Goal: Task Accomplishment & Management: Use online tool/utility

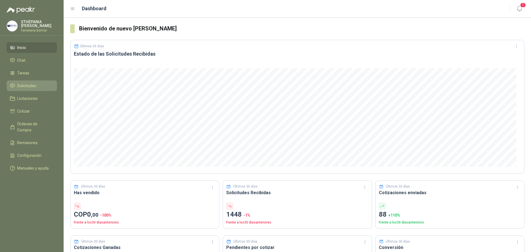
click at [30, 84] on span "Solicitudes" at bounding box center [26, 86] width 19 height 6
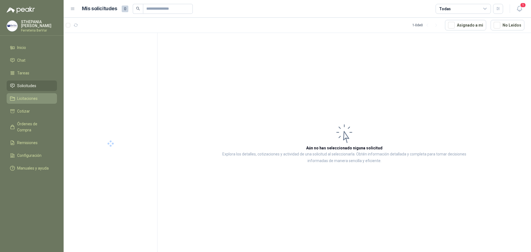
click at [27, 98] on span "Licitaciones" at bounding box center [27, 98] width 20 height 6
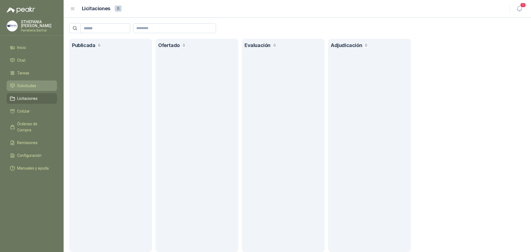
click at [30, 82] on link "Solicitudes" at bounding box center [32, 85] width 50 height 11
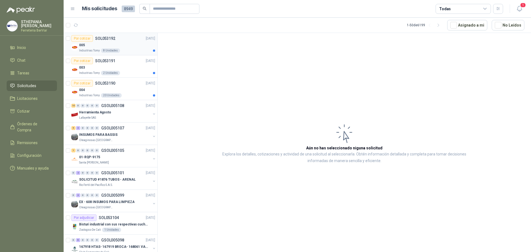
click at [131, 43] on div "005" at bounding box center [117, 45] width 76 height 7
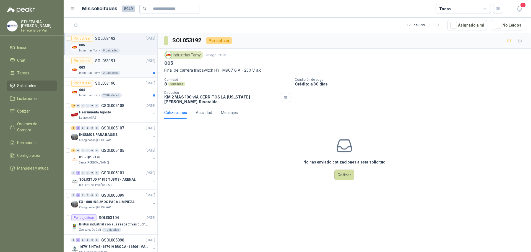
click at [118, 65] on div "003" at bounding box center [117, 67] width 76 height 7
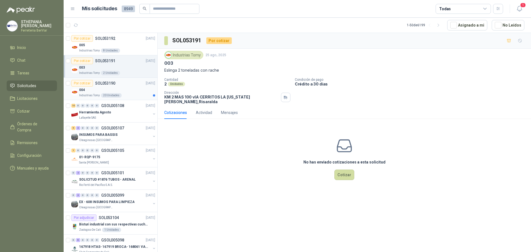
click at [109, 90] on div "004" at bounding box center [117, 90] width 76 height 7
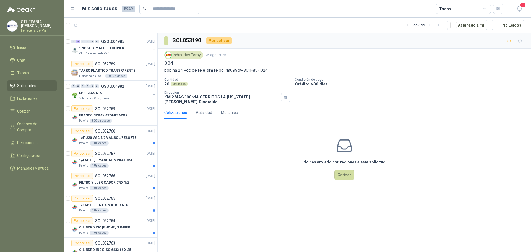
scroll to position [719, 0]
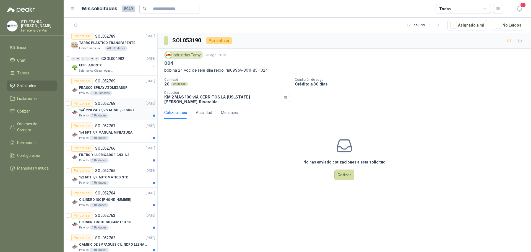
click at [121, 107] on div "1/4" 220 VAC 5/2 VAL.SOL/RESORTE" at bounding box center [117, 110] width 76 height 7
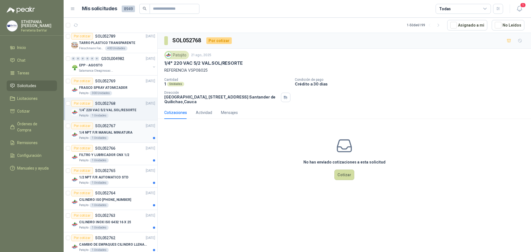
click at [118, 135] on div "1/4 NPT F/R MANUAL MINIATURA" at bounding box center [117, 132] width 76 height 7
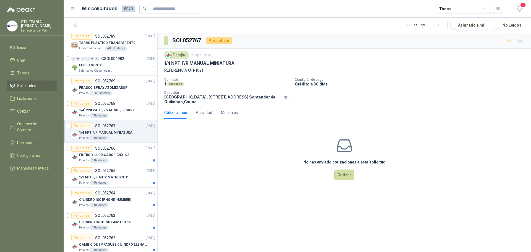
scroll to position [746, 0]
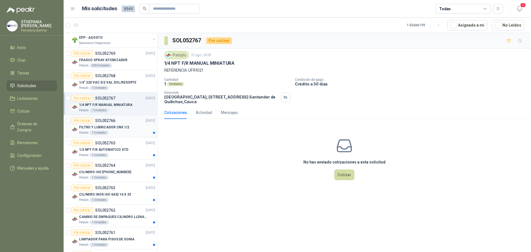
click at [132, 129] on div "FILTRO Y LUBRICADOR CNX 1/2" at bounding box center [117, 127] width 76 height 7
click at [122, 149] on p "1/2 NPT F/R AUTOMATICO STD" at bounding box center [103, 149] width 49 height 5
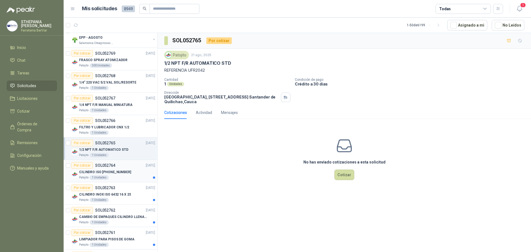
click at [114, 171] on p "CILINDRO ISO [PHONE_NUMBER]" at bounding box center [105, 171] width 52 height 5
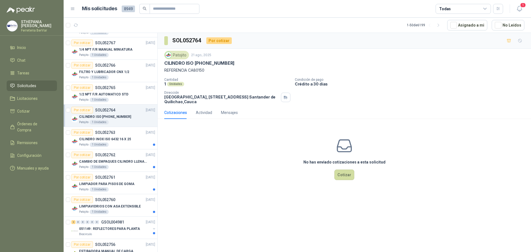
scroll to position [857, 0]
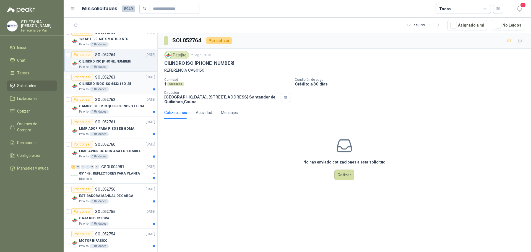
click at [113, 77] on p "SOL052763" at bounding box center [105, 77] width 20 height 4
click at [119, 109] on div "CAMBIO DE EMPAQUES CILINDRO LLENADORA MANUALNUAL" at bounding box center [117, 106] width 76 height 7
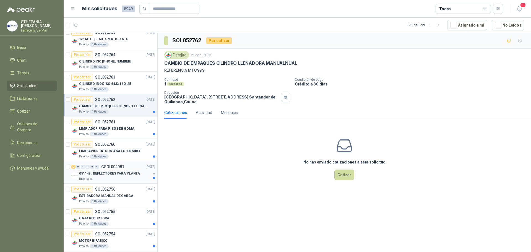
scroll to position [911, 0]
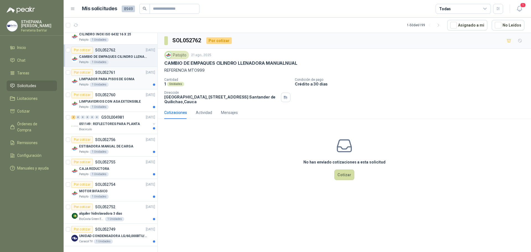
click at [119, 77] on p "LIMPIADOR PARA PISOS DE GOMA" at bounding box center [106, 79] width 55 height 5
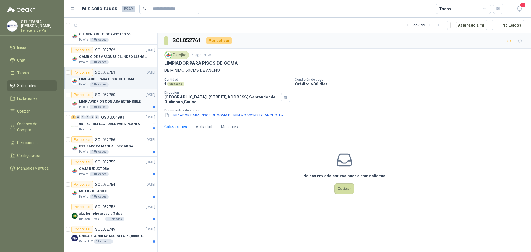
click at [113, 93] on p "SOL052760" at bounding box center [105, 95] width 20 height 4
click at [122, 121] on p "051149 : REFLECTORES PARA PLANTA" at bounding box center [109, 123] width 61 height 5
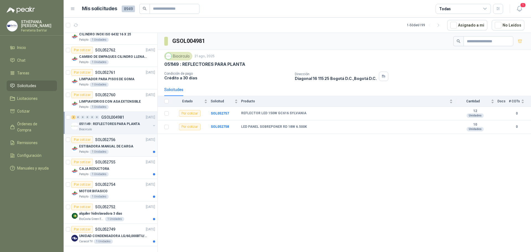
click at [116, 144] on p "ESTIBADORA MANUAL DE CARGA" at bounding box center [106, 146] width 54 height 5
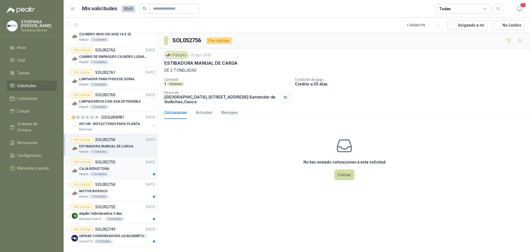
click at [121, 159] on div "Por cotizar SOL052755 [DATE]" at bounding box center [113, 162] width 84 height 7
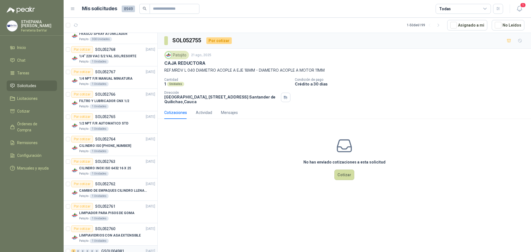
scroll to position [911, 0]
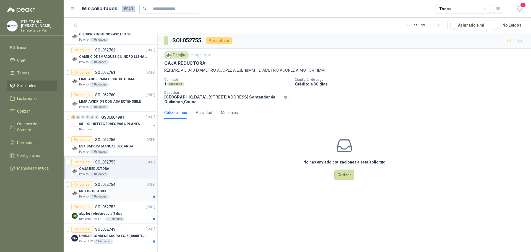
click at [115, 188] on div "MOTOR BIFASICO" at bounding box center [117, 191] width 76 height 7
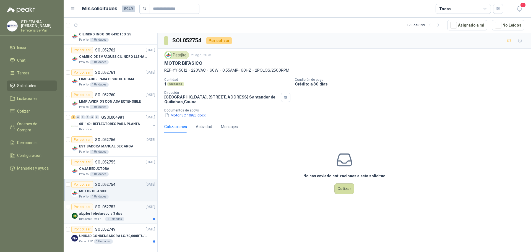
click at [116, 211] on p "alquiler hidrolavadora 3 dias" at bounding box center [100, 213] width 43 height 5
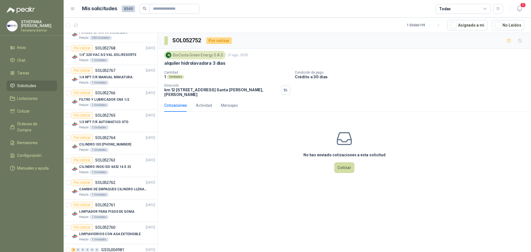
scroll to position [911, 0]
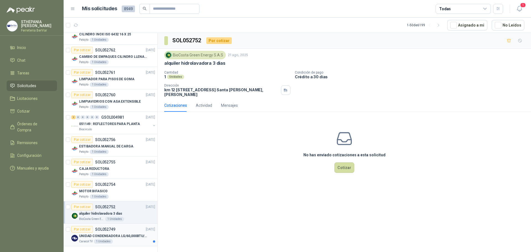
click at [115, 232] on div "UNIDAD CONDENSADORA LG/60,000BTU/220V/R410A: I" at bounding box center [117, 235] width 76 height 7
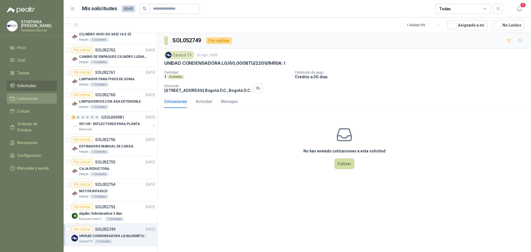
click at [30, 100] on span "Licitaciones" at bounding box center [27, 98] width 20 height 6
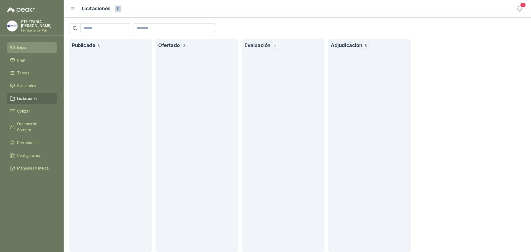
click at [18, 44] on link "Inicio" at bounding box center [32, 47] width 50 height 11
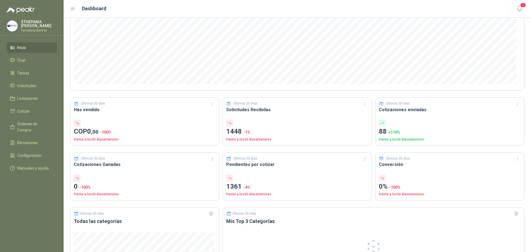
scroll to position [55, 0]
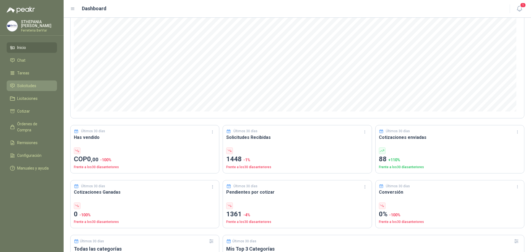
click at [28, 86] on span "Solicitudes" at bounding box center [26, 86] width 19 height 6
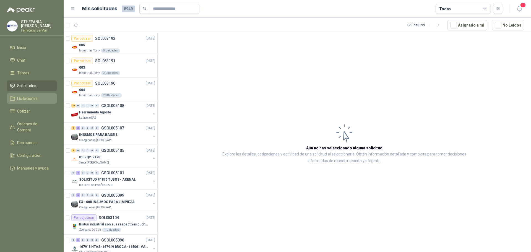
click at [34, 100] on span "Licitaciones" at bounding box center [27, 98] width 20 height 6
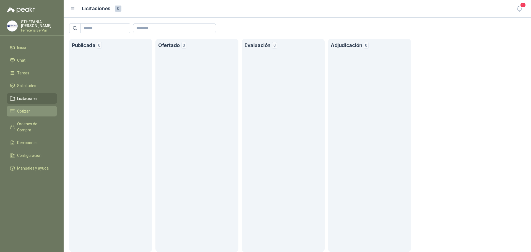
click at [22, 109] on span "Cotizar" at bounding box center [23, 111] width 13 height 6
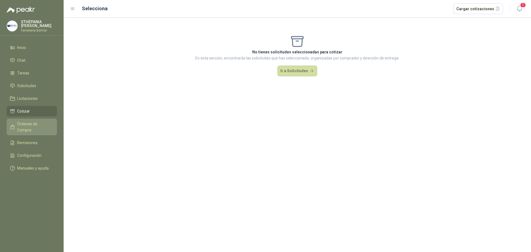
click at [47, 125] on span "Órdenes de Compra" at bounding box center [34, 127] width 35 height 12
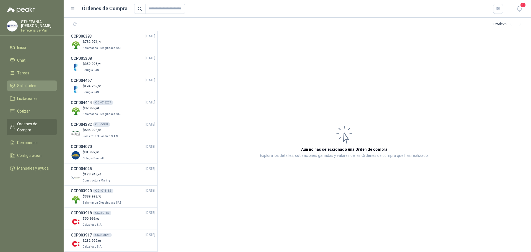
click at [33, 86] on span "Solicitudes" at bounding box center [26, 86] width 19 height 6
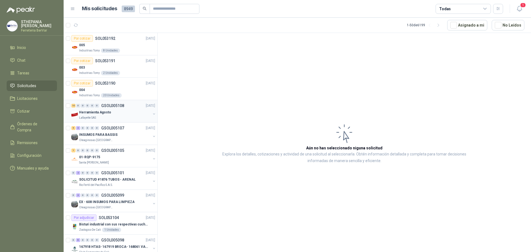
click at [152, 112] on button "button" at bounding box center [154, 114] width 4 height 4
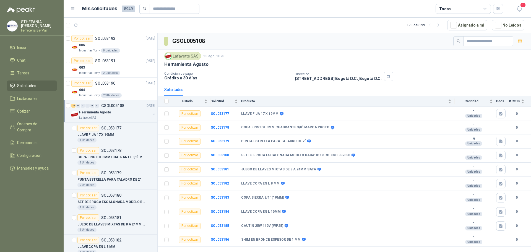
click at [152, 114] on button "button" at bounding box center [154, 114] width 4 height 4
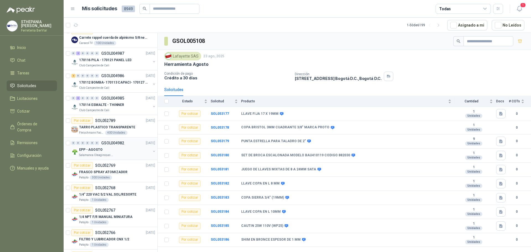
scroll to position [496, 0]
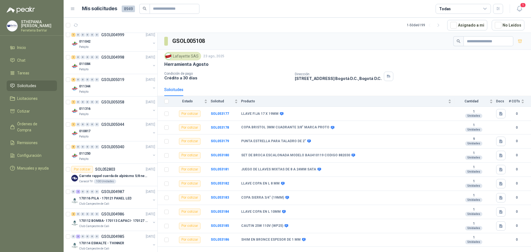
click at [127, 6] on span "8949" at bounding box center [128, 9] width 13 height 7
click at [127, 9] on span "8949" at bounding box center [128, 9] width 13 height 7
drag, startPoint x: 97, startPoint y: 10, endPoint x: 116, endPoint y: 9, distance: 18.5
click at [97, 10] on h1 "Mis solicitudes" at bounding box center [99, 9] width 35 height 8
click at [130, 9] on span "8949" at bounding box center [128, 9] width 13 height 7
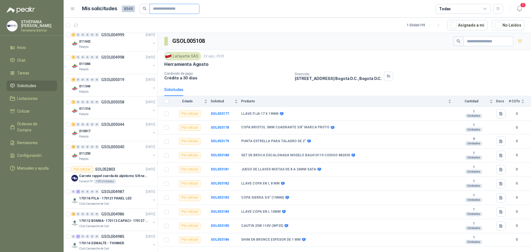
click at [155, 7] on input "text" at bounding box center [172, 8] width 39 height 9
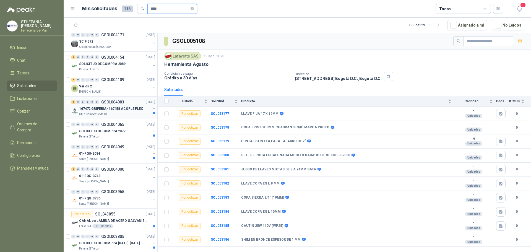
type input "****"
click at [119, 108] on p "167472 GRIFERIA- 167458 ACOPLE FLEX" at bounding box center [111, 108] width 64 height 5
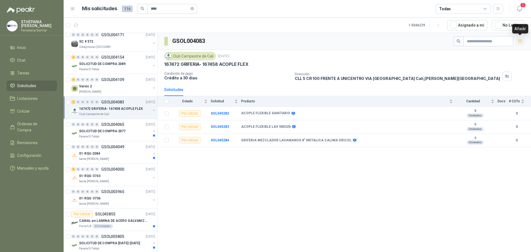
click at [520, 42] on icon "button" at bounding box center [520, 41] width 4 height 3
click at [114, 130] on p "SOLICITUD DE COMPRA 2077" at bounding box center [102, 131] width 46 height 5
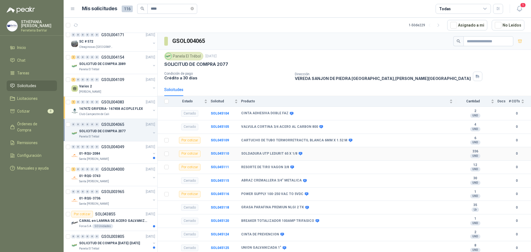
scroll to position [28, 0]
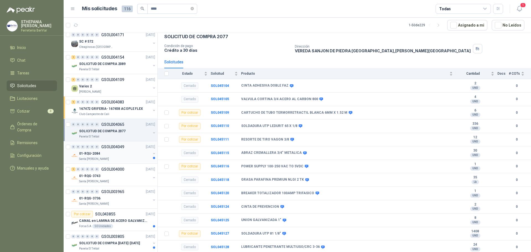
click at [105, 155] on div "01-RQU-2084" at bounding box center [115, 153] width 72 height 7
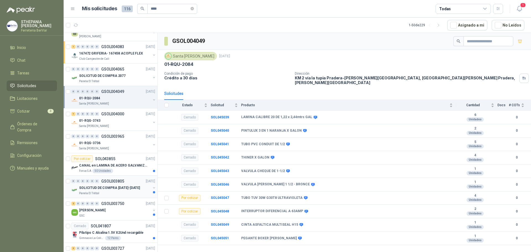
scroll to position [607, 0]
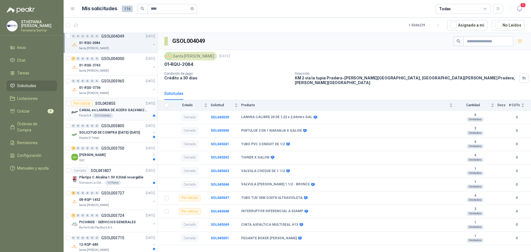
click at [110, 110] on p "CANAL en LAMINA DE ACERO GALVANIZADO CALI. 18 1220 X 2240" at bounding box center [113, 110] width 69 height 5
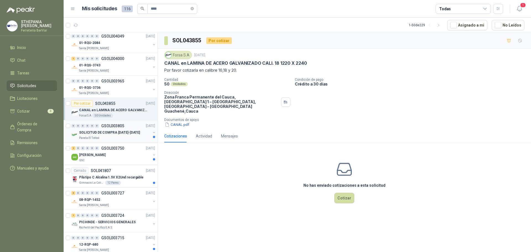
click at [113, 134] on p "SOLICITUD DE COMPRA [DATE]-[DATE]" at bounding box center [109, 132] width 61 height 5
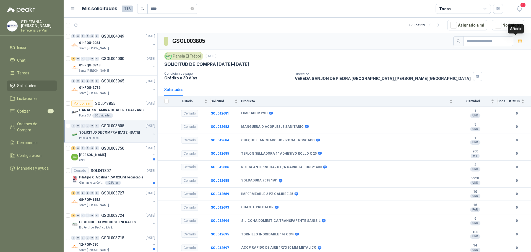
drag, startPoint x: 517, startPoint y: 42, endPoint x: 325, endPoint y: 110, distance: 203.2
click at [518, 42] on icon "button" at bounding box center [520, 41] width 5 height 5
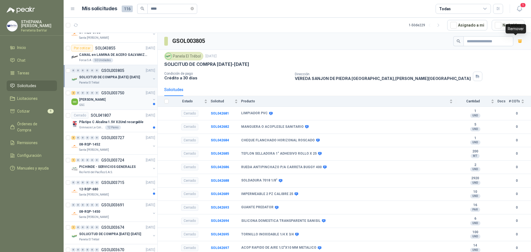
click at [110, 98] on div "[PERSON_NAME]" at bounding box center [115, 99] width 72 height 7
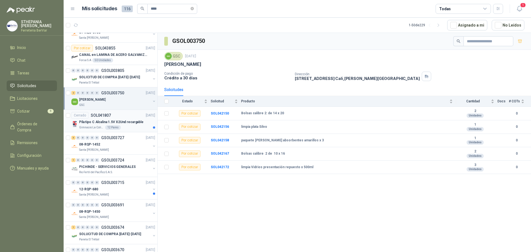
click at [111, 120] on p "Pila tipo C Alcalina 1.5V X2Und recargable" at bounding box center [111, 121] width 64 height 5
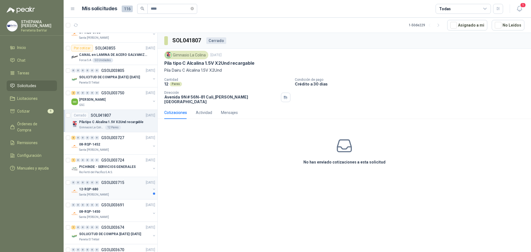
click at [106, 185] on div "0 0 0 0 0 0 GSOL003715 [DATE]" at bounding box center [113, 182] width 85 height 7
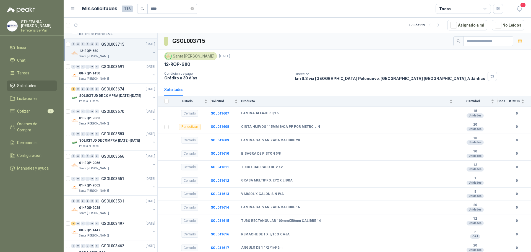
scroll to position [911, 0]
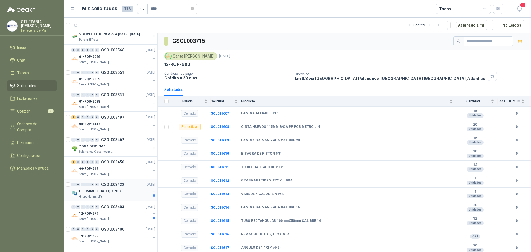
click at [111, 189] on p "HERRAMIENTAS EQUIPOS" at bounding box center [99, 191] width 41 height 5
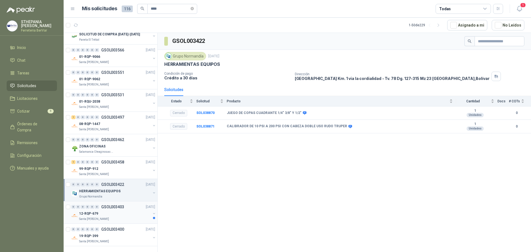
click at [102, 205] on div "0 0 0 0 0 0 GSOL003403 [DATE]" at bounding box center [113, 206] width 85 height 7
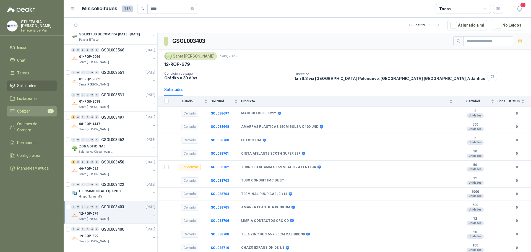
click at [41, 113] on li "Cotizar 9" at bounding box center [32, 111] width 44 height 6
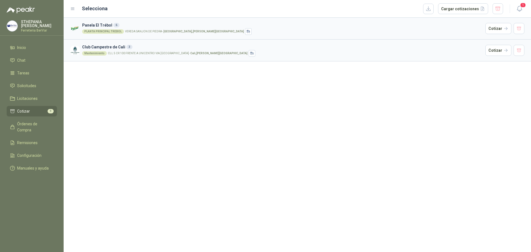
click at [119, 28] on div "PLANTA PRINCIPAL TREBOL VEREDA SANJON DE [GEOGRAPHIC_DATA] , [PERSON_NAME][GEOG…" at bounding box center [282, 31] width 401 height 7
click at [154, 32] on p "VEREDA [GEOGRAPHIC_DATA][PERSON_NAME] , [PERSON_NAME][GEOGRAPHIC_DATA]" at bounding box center [184, 31] width 119 height 3
click at [97, 25] on h3 "Panela El Trébol 6" at bounding box center [282, 25] width 401 height 6
click at [495, 28] on button "Cotizar" at bounding box center [498, 28] width 26 height 11
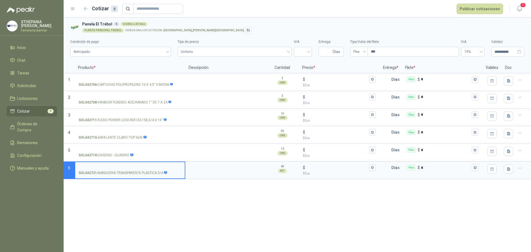
drag, startPoint x: 41, startPoint y: 111, endPoint x: 57, endPoint y: 105, distance: 16.8
click at [41, 111] on li "Cotizar 9" at bounding box center [32, 111] width 44 height 6
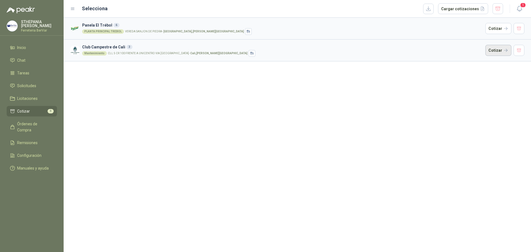
click at [498, 49] on button "Cotizar" at bounding box center [498, 50] width 26 height 11
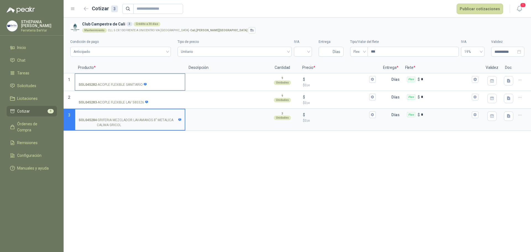
click at [124, 83] on p "SOL045282 - ACOPLE FLEXIBLE SANITARIO" at bounding box center [113, 84] width 69 height 5
click at [124, 82] on input "SOL045282 - ACOPLE FLEXIBLE SANITARIO" at bounding box center [130, 79] width 103 height 4
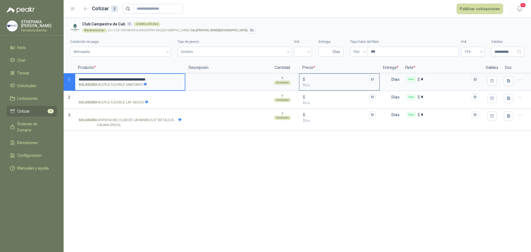
click at [354, 80] on input "$ $ 0 ,00" at bounding box center [337, 79] width 62 height 4
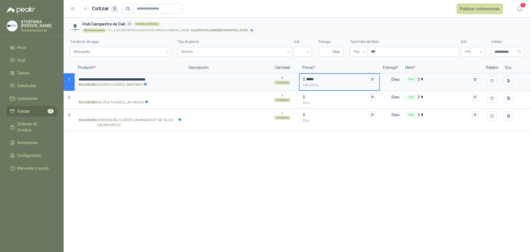
type input "*****"
click at [109, 94] on label "SOL045283 - ACOPLE FLEXIBLE LAV 580326" at bounding box center [129, 100] width 109 height 16
click at [109, 95] on input "SOL045283 - ACOPLE FLEXIBLE LAV 580326" at bounding box center [130, 97] width 103 height 4
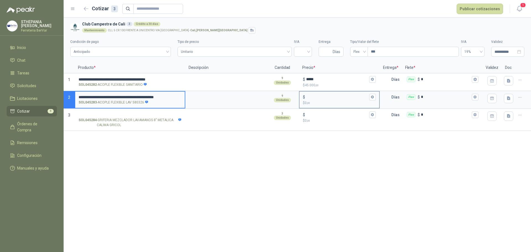
click at [332, 97] on input "$ $ 0 ,00" at bounding box center [337, 97] width 62 height 4
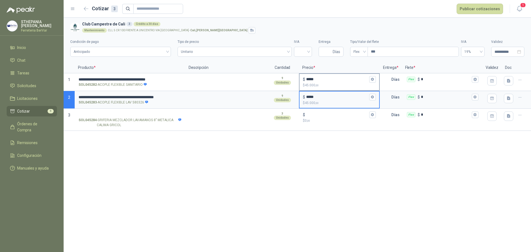
type input "*****"
click at [105, 113] on input "SOL045284 - GRIFERIA MEZCLADOR LAVAMANOS 8" METALICA CALIMA GRICOL" at bounding box center [130, 115] width 103 height 4
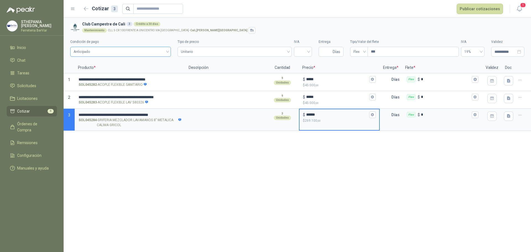
click at [139, 49] on span "Anticipado" at bounding box center [121, 52] width 94 height 8
type input "******"
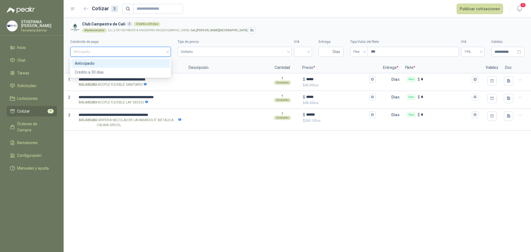
click at [139, 49] on span "Anticipado" at bounding box center [121, 52] width 94 height 8
click at [238, 54] on span "Unitario" at bounding box center [235, 52] width 108 height 8
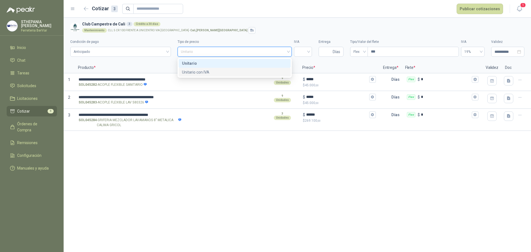
click at [203, 71] on div "Unitario con IVA" at bounding box center [234, 72] width 105 height 6
click at [303, 51] on input "search" at bounding box center [302, 51] width 11 height 8
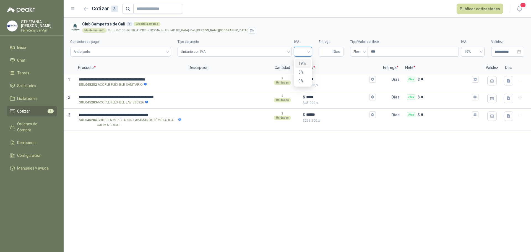
click at [306, 63] on div "19%" at bounding box center [302, 63] width 9 height 6
click at [331, 51] on span "Días" at bounding box center [330, 52] width 25 height 10
type input "*"
click at [382, 51] on input "***" at bounding box center [413, 51] width 91 height 9
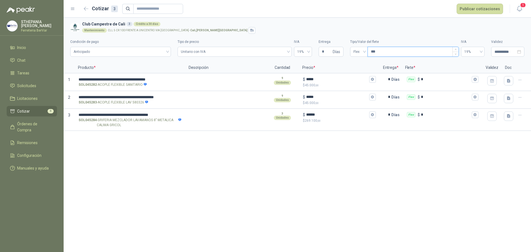
type input "***"
type input "****"
type input "*****"
type input "*******"
type input "********"
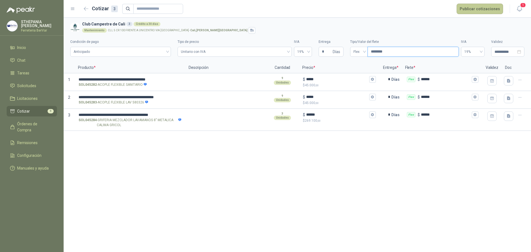
type input "********"
click at [491, 11] on button "Publicar cotizaciones" at bounding box center [479, 9] width 46 height 11
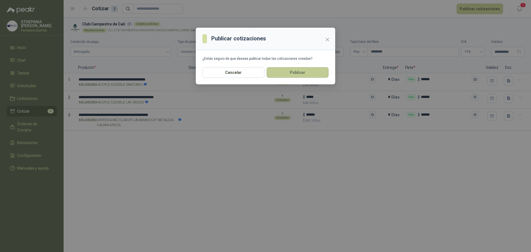
click at [294, 71] on button "Publicar" at bounding box center [298, 72] width 62 height 11
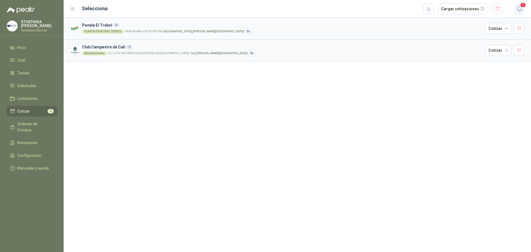
click at [519, 7] on icon "button" at bounding box center [519, 8] width 7 height 7
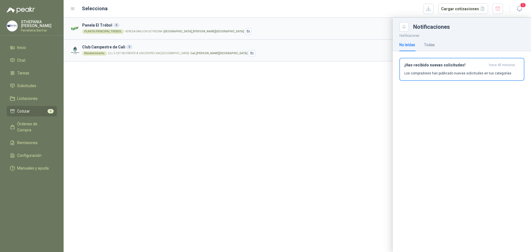
click at [142, 54] on div at bounding box center [297, 135] width 467 height 234
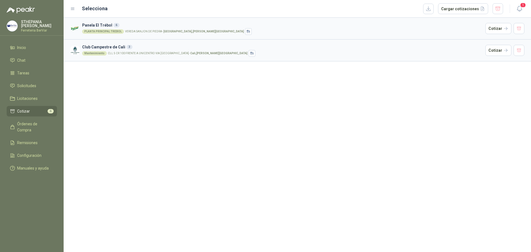
click at [156, 51] on div "Mantenimiento CLL 5 CR 100 FRENTE A UNICENTRO VIA [GEOGRAPHIC_DATA] - [GEOGRAPH…" at bounding box center [282, 53] width 401 height 7
click at [497, 48] on button "Cotizar" at bounding box center [498, 50] width 26 height 11
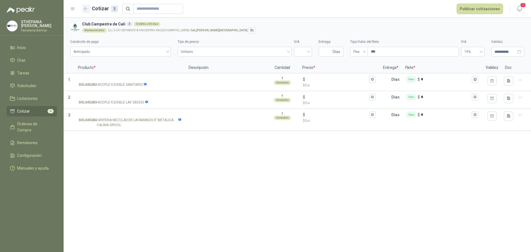
click at [85, 9] on icon "button" at bounding box center [86, 8] width 4 height 3
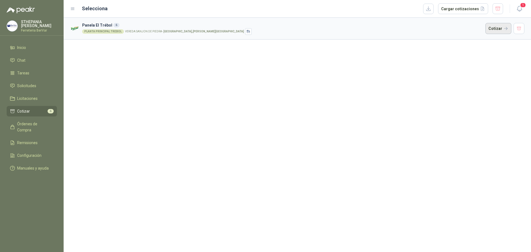
click at [496, 29] on button "Cotizar" at bounding box center [498, 28] width 26 height 11
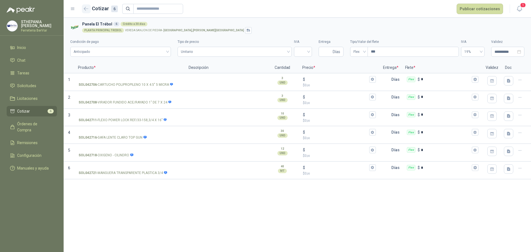
click at [84, 9] on icon "button" at bounding box center [86, 8] width 4 height 3
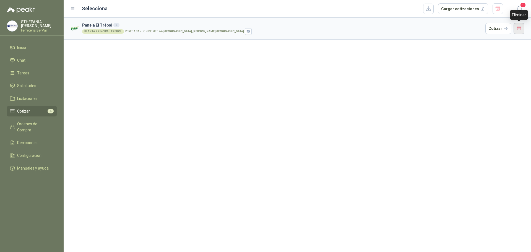
click at [521, 30] on button "button" at bounding box center [518, 28] width 11 height 11
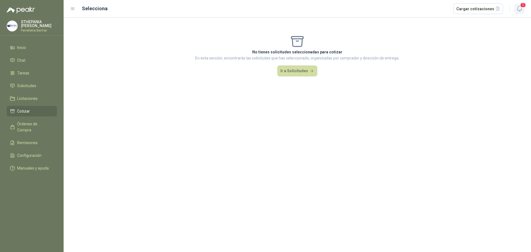
click at [521, 7] on span "1" at bounding box center [523, 4] width 6 height 5
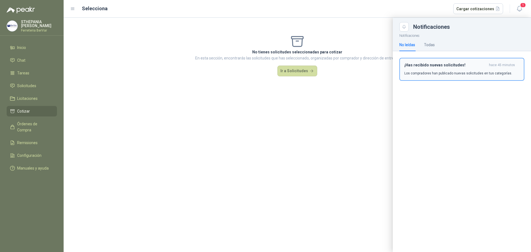
click at [429, 72] on p "Los compradores han publicado nuevas solicitudes en tus categorías." at bounding box center [458, 73] width 108 height 5
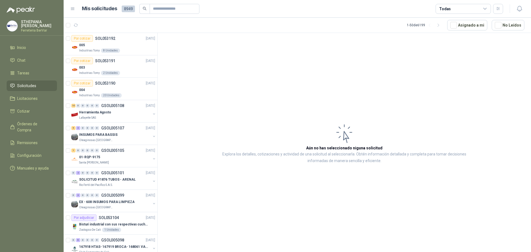
click at [71, 7] on icon at bounding box center [72, 8] width 5 height 5
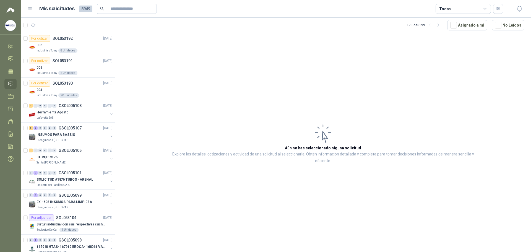
click at [30, 9] on icon at bounding box center [29, 9] width 3 height 2
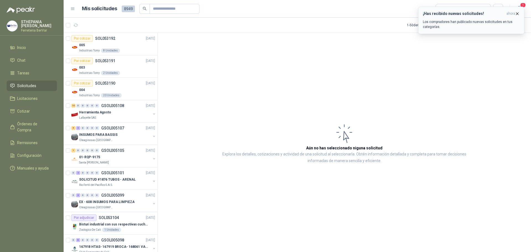
click at [455, 23] on p "Los compradores han publicado nuevas solicitudes en tus categorías." at bounding box center [471, 24] width 97 height 10
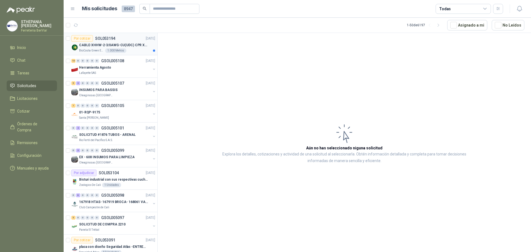
click at [116, 46] on p "CABLE-XHHW-2-3/0AWG-CU(UDC) CPR XLPE FR" at bounding box center [113, 45] width 69 height 5
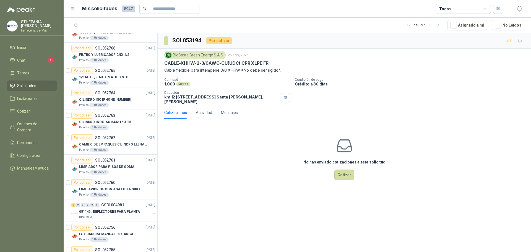
scroll to position [857, 0]
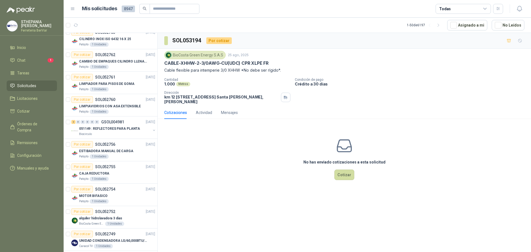
click at [92, 9] on h1 "Mis solicitudes" at bounding box center [99, 9] width 35 height 8
click at [127, 11] on span "8947" at bounding box center [128, 9] width 13 height 7
click at [31, 61] on li "Chat 1" at bounding box center [32, 60] width 44 height 6
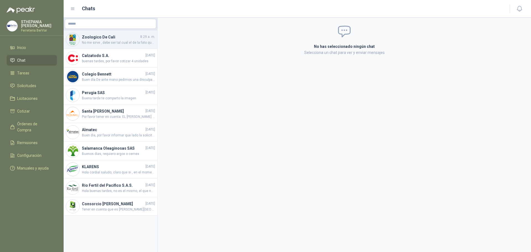
click at [116, 38] on h4 "Zoologico De Cali" at bounding box center [110, 37] width 57 height 6
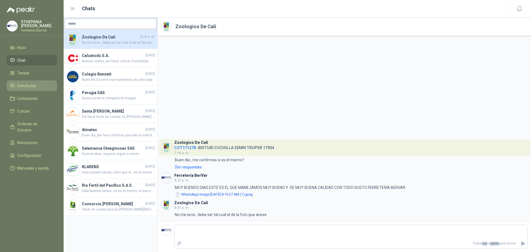
click at [26, 84] on span "Solicitudes" at bounding box center [26, 86] width 19 height 6
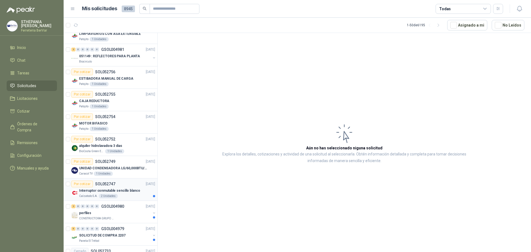
scroll to position [911, 0]
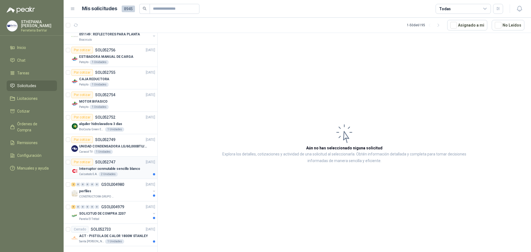
click at [114, 166] on p "Interruptor conmutable sencillo blanco" at bounding box center [109, 168] width 61 height 5
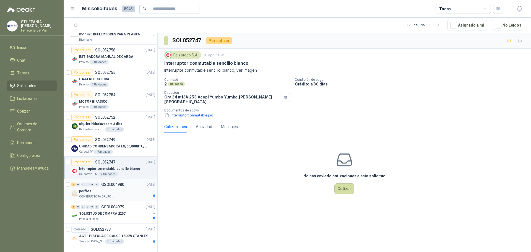
click at [121, 188] on div "perfiles" at bounding box center [115, 191] width 72 height 7
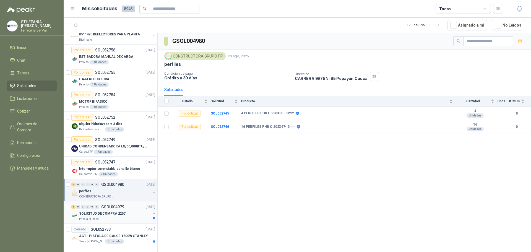
click at [117, 211] on p "SOLICITUD DE COMPRA 2207" at bounding box center [102, 213] width 46 height 5
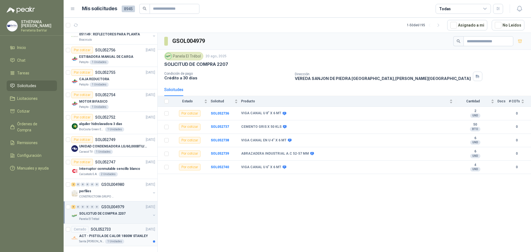
click at [112, 233] on p "ACT - PISTOLA DE CALOR 1800W STANLEY" at bounding box center [113, 235] width 69 height 5
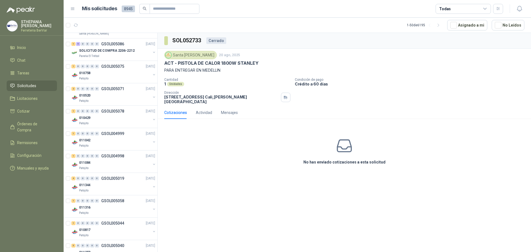
scroll to position [164, 0]
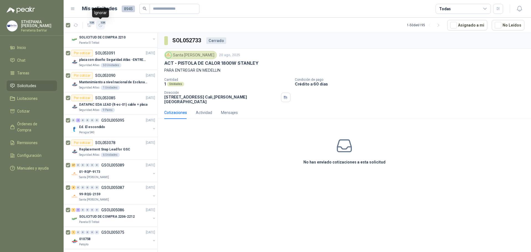
click at [103, 23] on span "129" at bounding box center [103, 22] width 7 height 4
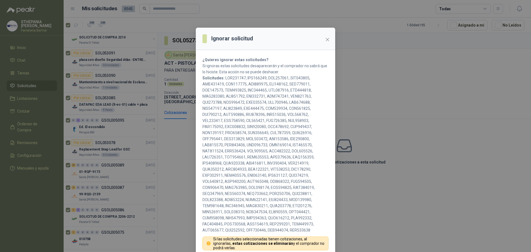
scroll to position [22, 0]
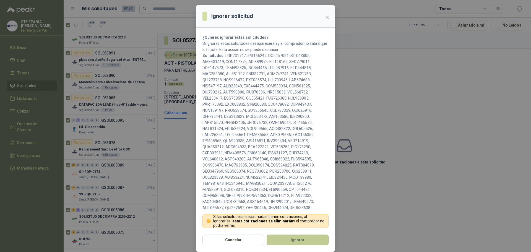
click at [281, 239] on button "Ignorar" at bounding box center [298, 239] width 62 height 11
click at [299, 239] on button "Ignorar" at bounding box center [298, 239] width 62 height 11
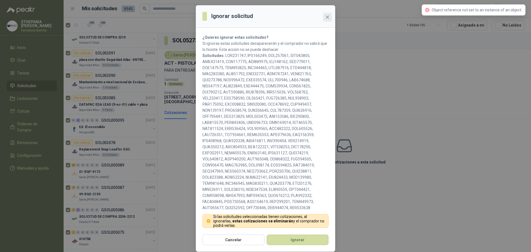
click at [325, 15] on icon "close" at bounding box center [327, 17] width 4 height 4
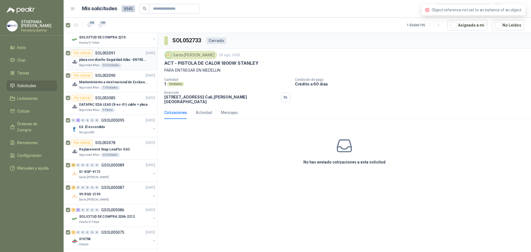
scroll to position [0, 0]
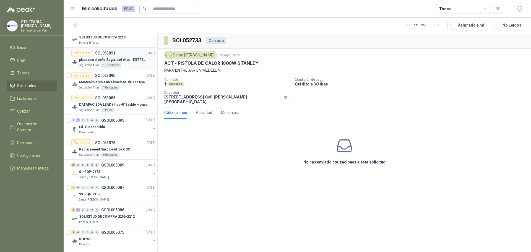
click at [120, 58] on p "placa con diseño Seguridad Atlas -ENTREGA en [GEOGRAPHIC_DATA]" at bounding box center [113, 59] width 69 height 5
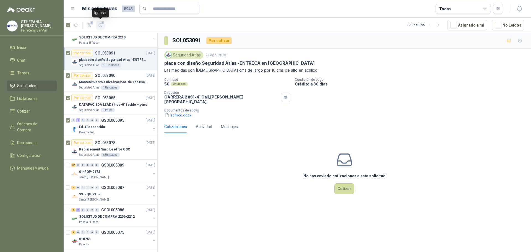
click at [102, 23] on span "6" at bounding box center [103, 22] width 4 height 4
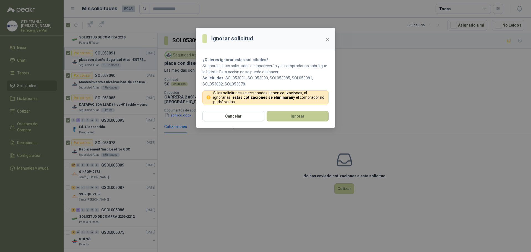
click at [288, 115] on button "Ignorar" at bounding box center [298, 116] width 62 height 11
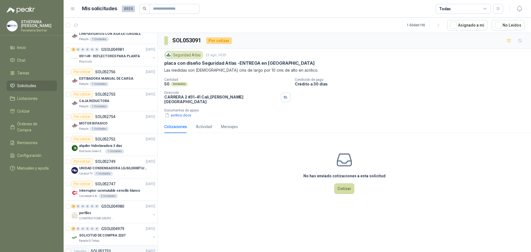
scroll to position [911, 0]
